Goal: Task Accomplishment & Management: Use online tool/utility

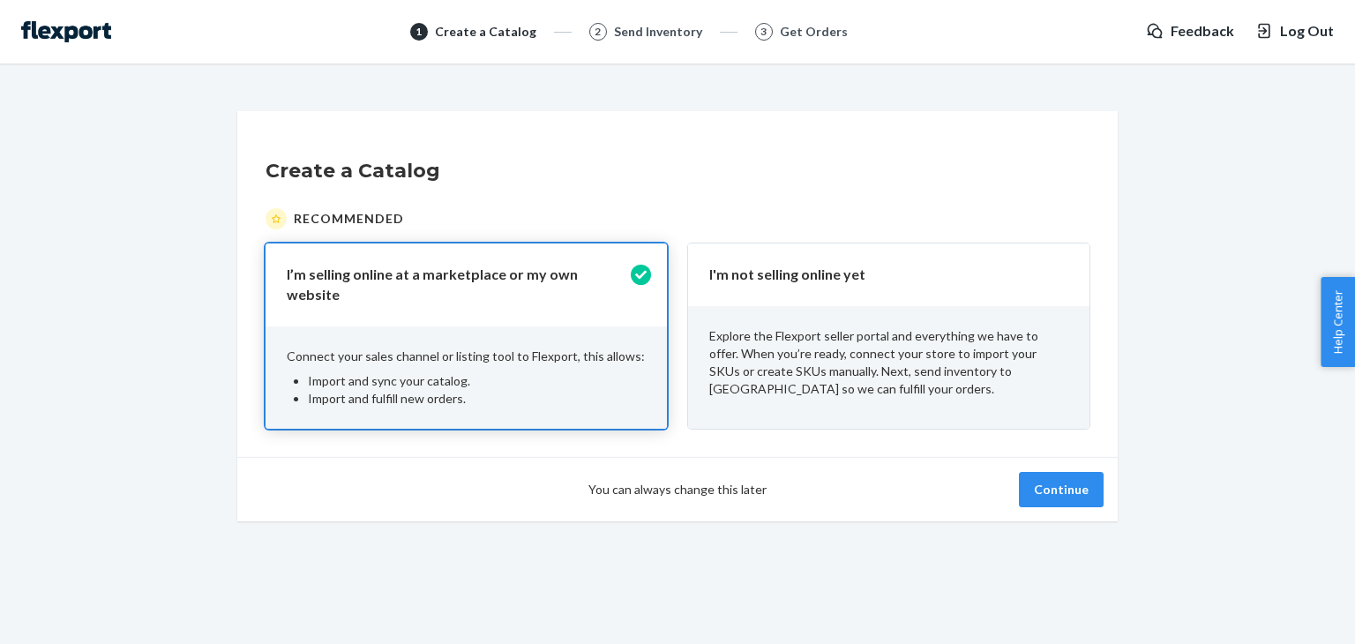
click at [1143, 154] on div "Create a Catalog Recommended I’m selling online at a marketplace or my own webs…" at bounding box center [677, 316] width 1329 height 410
click at [793, 338] on p "Explore the Flexport seller portal and everything we have to offer. When you’re…" at bounding box center [888, 362] width 359 height 71
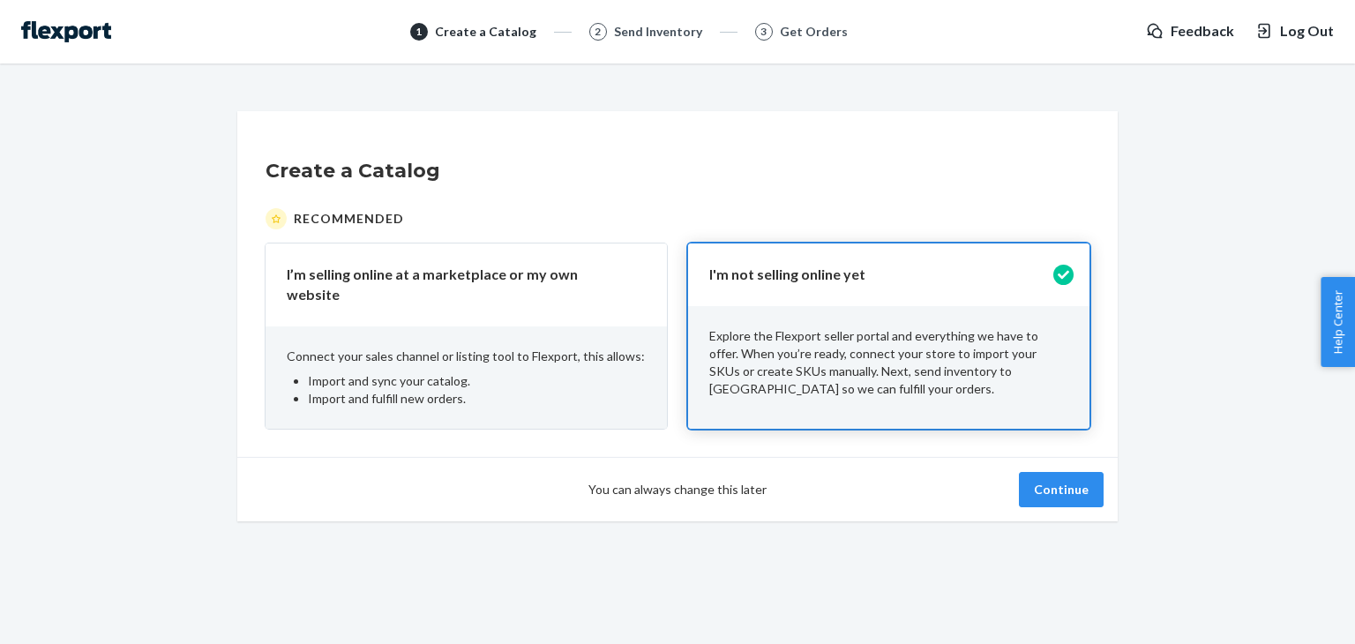
click at [594, 348] on p "Connect your sales channel or listing tool to Flexport, this allows:" at bounding box center [466, 357] width 359 height 18
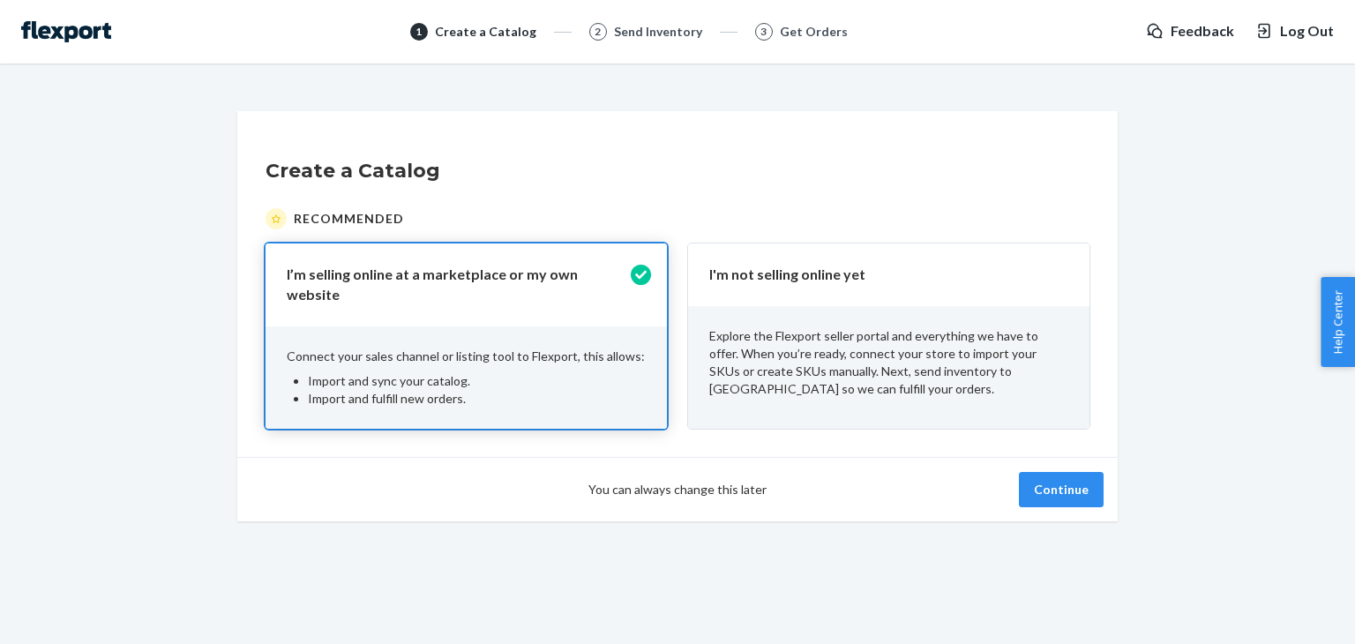
click at [627, 27] on div "Send Inventory" at bounding box center [658, 32] width 88 height 18
click at [627, 40] on div "Send Inventory" at bounding box center [658, 32] width 88 height 18
click at [857, 373] on p "Explore the Flexport seller portal and everything we have to offer. When you’re…" at bounding box center [888, 362] width 359 height 71
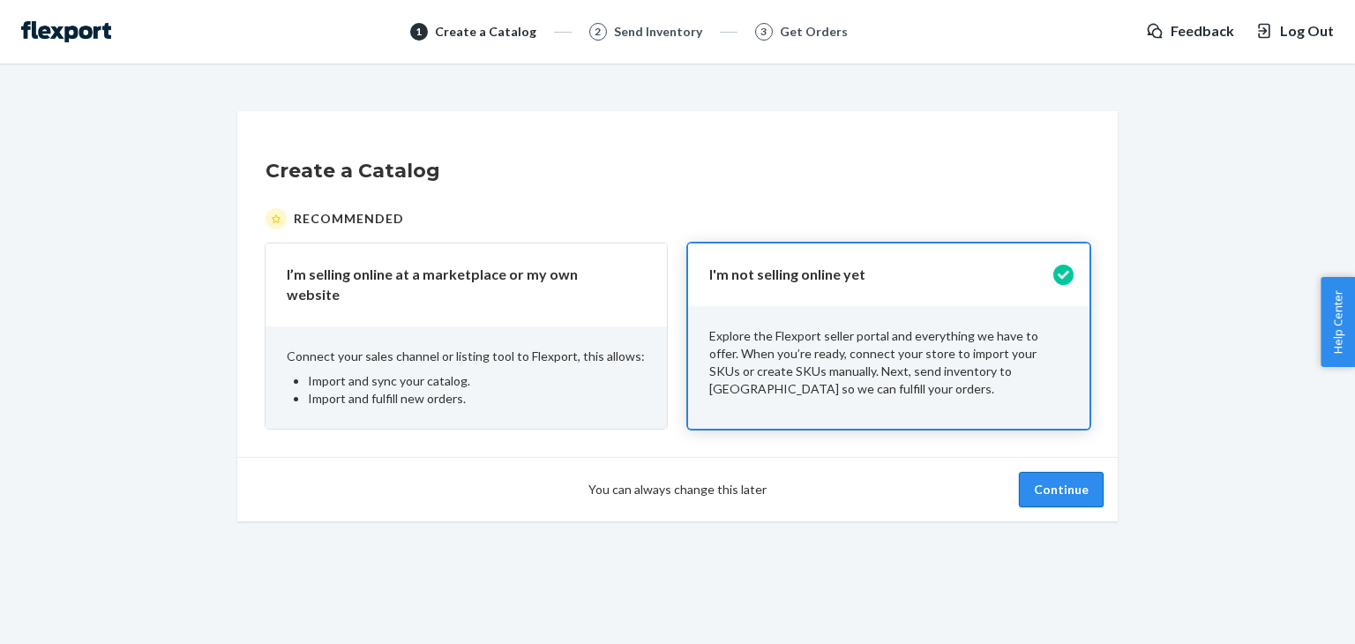
click at [1061, 483] on button "Continue" at bounding box center [1061, 489] width 85 height 35
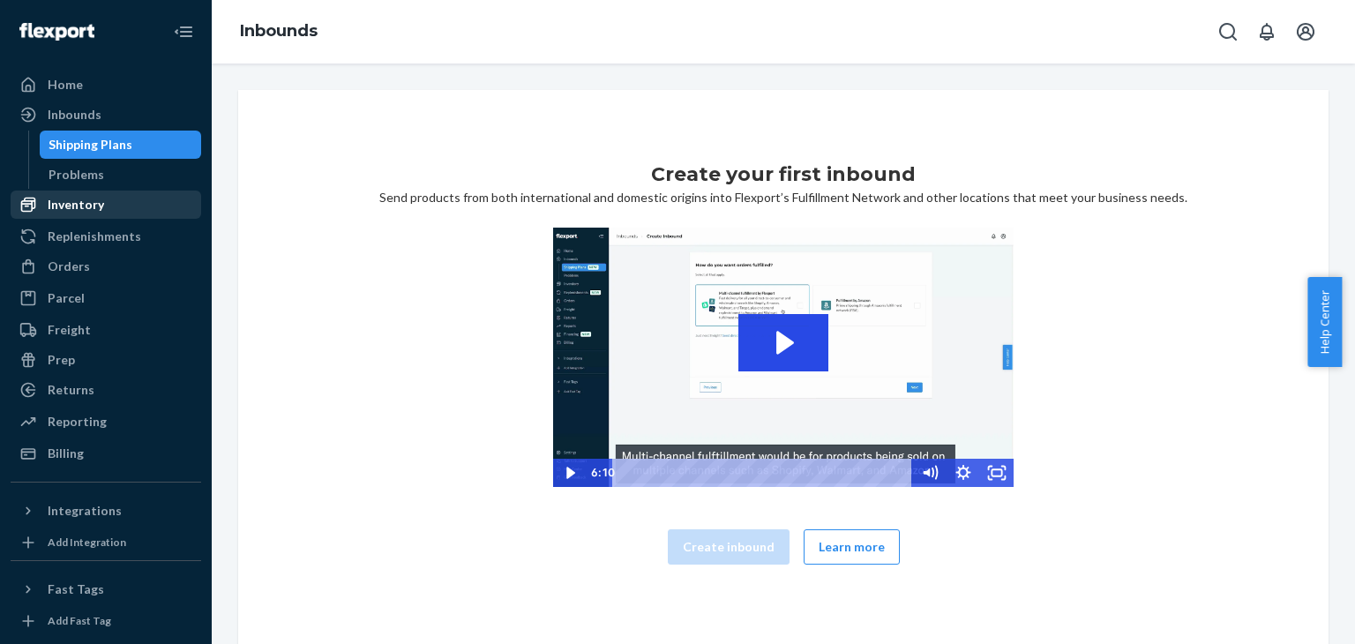
click at [81, 199] on div "Inventory" at bounding box center [76, 205] width 56 height 18
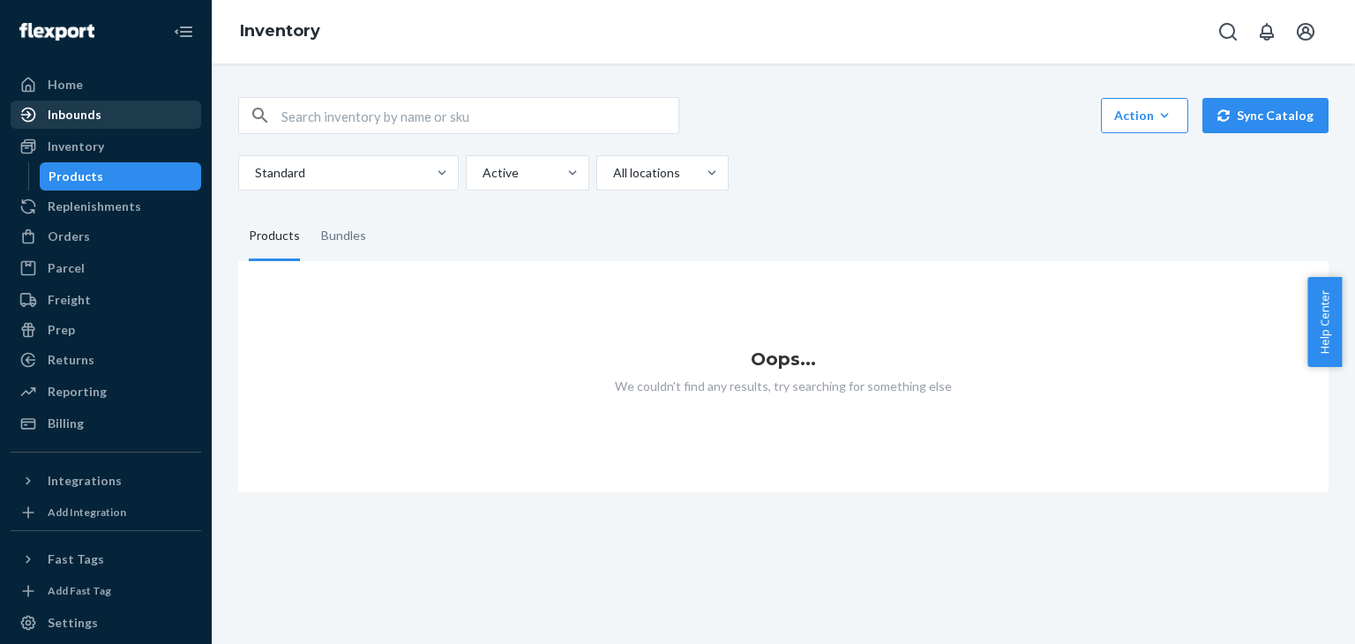
click at [78, 114] on div "Inbounds" at bounding box center [75, 115] width 54 height 18
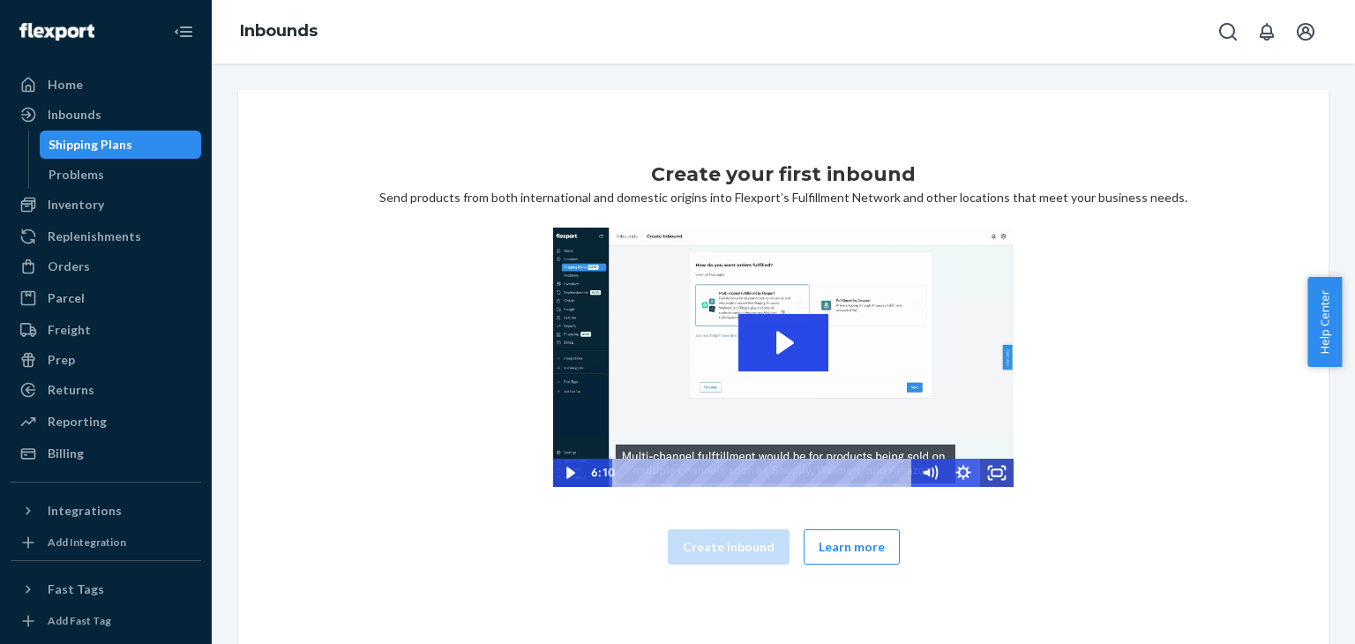
click at [1004, 475] on icon "Fullscreen" at bounding box center [997, 473] width 34 height 28
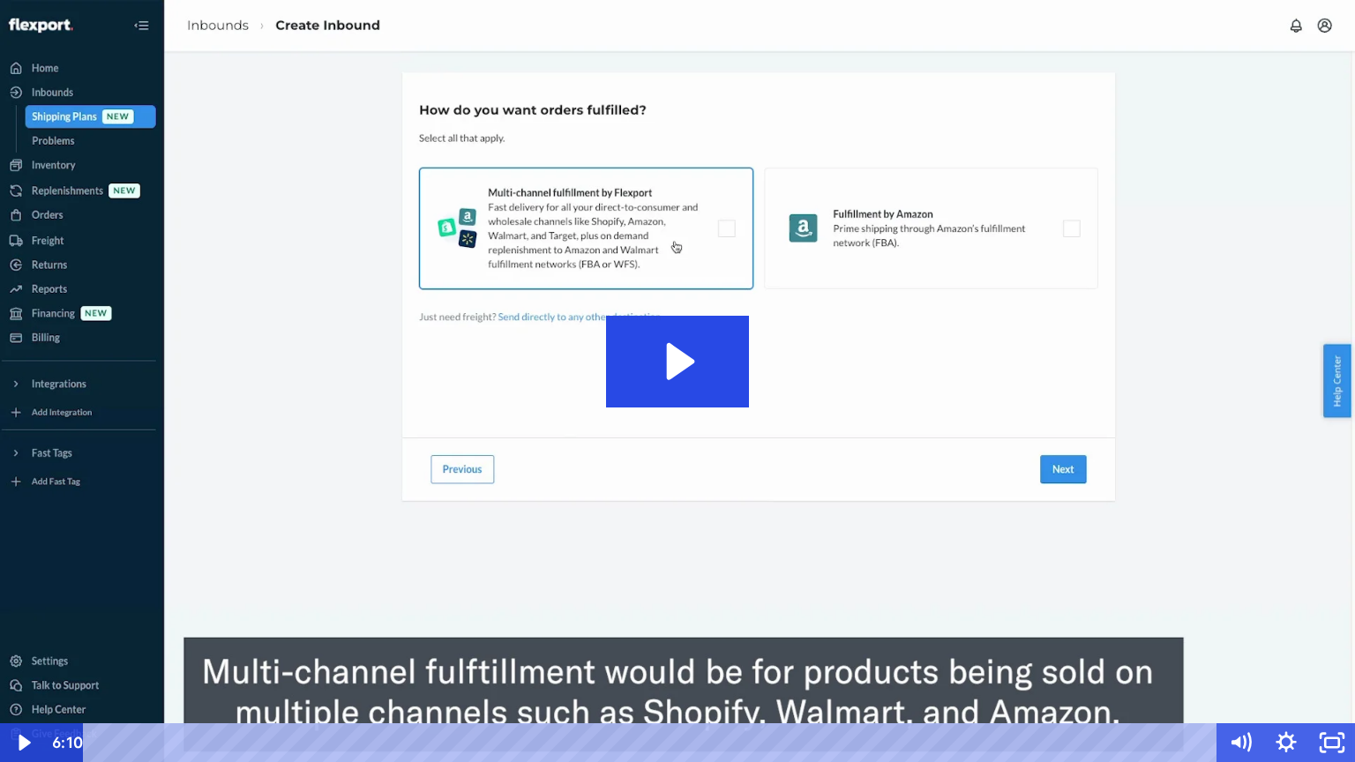
click at [978, 371] on img at bounding box center [677, 381] width 1355 height 762
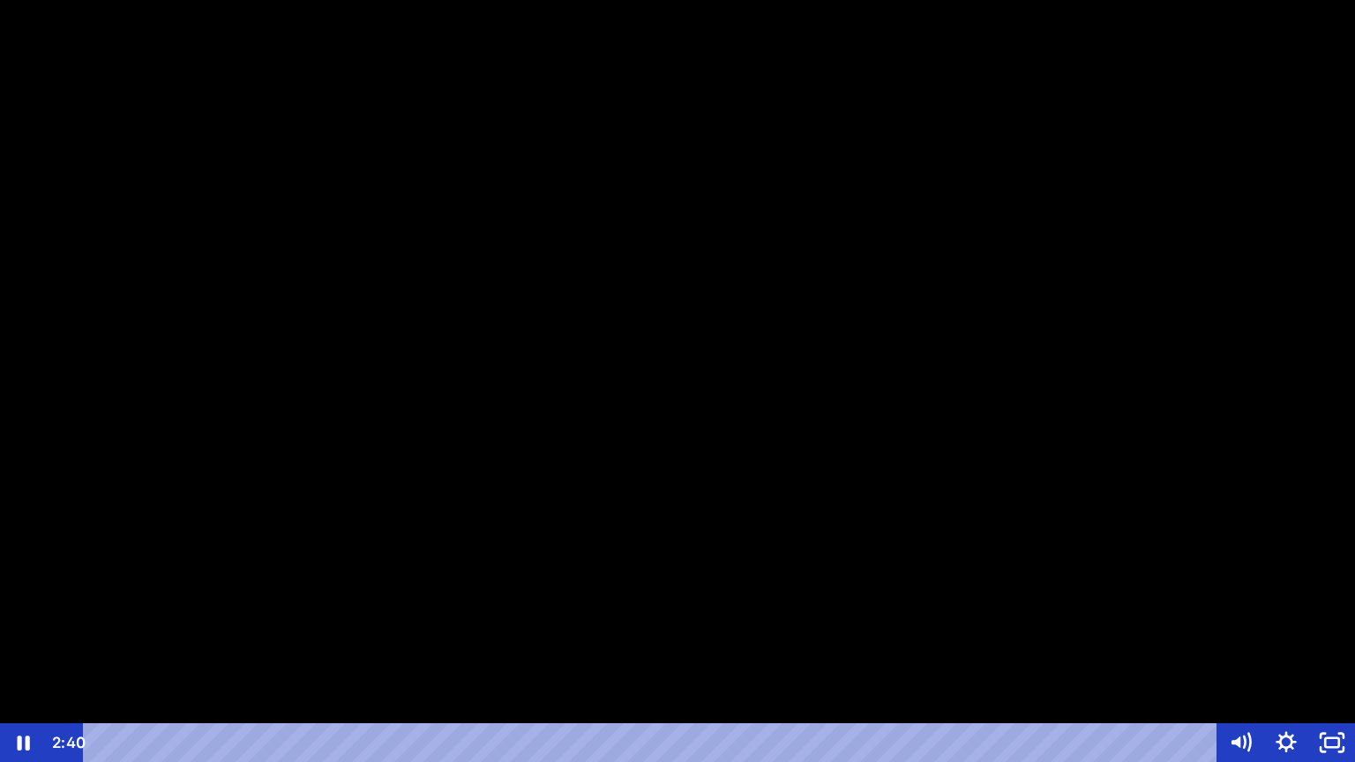
click at [926, 473] on div at bounding box center [677, 381] width 1355 height 762
